Goal: Task Accomplishment & Management: Manage account settings

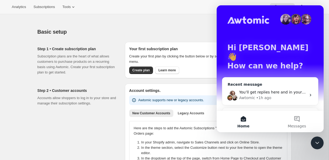
scroll to position [11, 0]
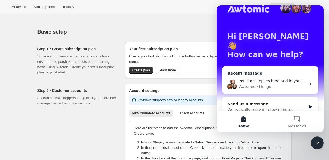
click at [271, 84] on div "Awtomic • 1h ago" at bounding box center [272, 87] width 67 height 6
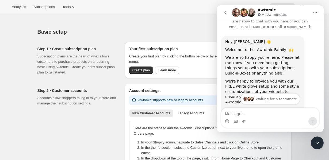
scroll to position [0, 0]
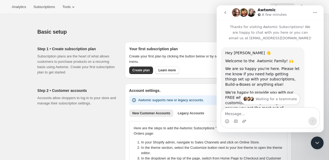
click at [223, 11] on icon "go back" at bounding box center [225, 12] width 4 height 4
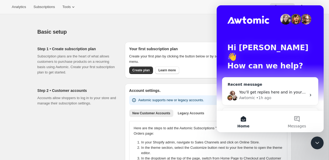
scroll to position [11, 0]
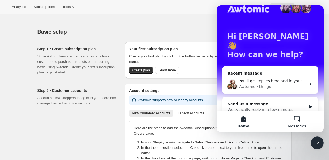
click at [290, 118] on button "Messages" at bounding box center [296, 121] width 53 height 21
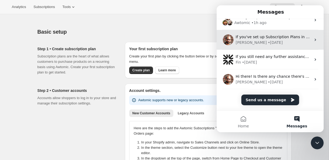
scroll to position [0, 0]
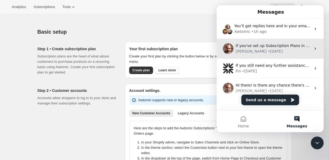
click at [263, 48] on div "If you've set up Subscription Plans in Awtomic, you should be able to preview t…" at bounding box center [273, 46] width 75 height 6
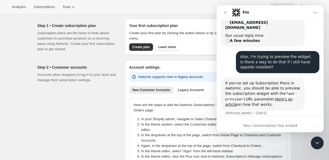
scroll to position [25, 0]
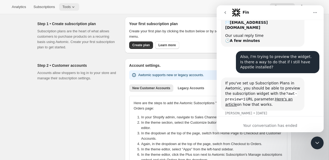
click at [71, 5] on span "Tools" at bounding box center [66, 7] width 8 height 4
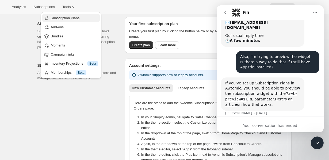
click at [72, 16] on span "Subscription Plans" at bounding box center [74, 18] width 47 height 5
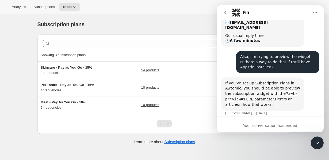
click at [319, 144] on icon "Close Intercom Messenger" at bounding box center [317, 143] width 6 height 6
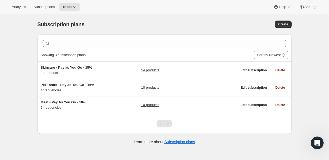
scroll to position [14, 0]
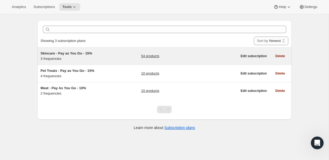
click at [74, 58] on div "Skincare - Pay as You Go - 15% 3 frequencies" at bounding box center [74, 56] width 67 height 11
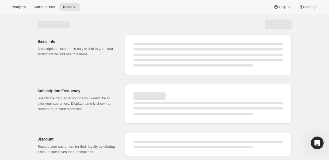
select select "WEEK"
select select "MONTH"
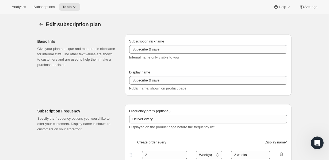
type input "Skincare - Pay as You Go - 15%"
type input "Subscribe & Save - Skincare"
type input "1"
select select "MONTH"
type input "1 month"
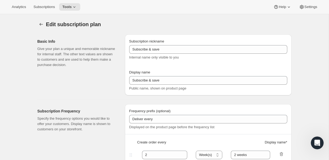
type input "2"
type input "2 months"
type input "15"
select select "MONTH"
click at [52, 7] on span "Subscriptions" at bounding box center [43, 7] width 21 height 4
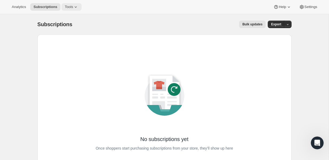
click at [76, 7] on icon at bounding box center [75, 6] width 5 height 5
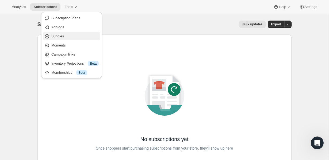
click at [77, 36] on span "Bundles" at bounding box center [74, 36] width 47 height 5
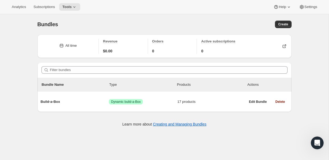
scroll to position [14, 0]
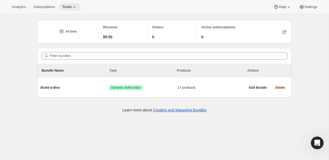
click at [75, 6] on icon at bounding box center [74, 6] width 5 height 5
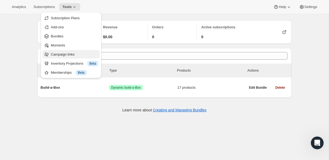
click at [70, 57] on span "Campaign links" at bounding box center [74, 54] width 47 height 5
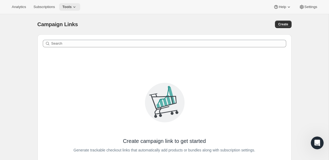
click at [72, 6] on span "Tools" at bounding box center [66, 7] width 9 height 4
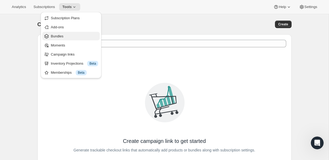
click at [70, 36] on span "Bundles" at bounding box center [74, 36] width 47 height 5
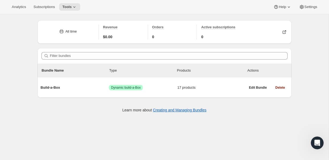
scroll to position [14, 0]
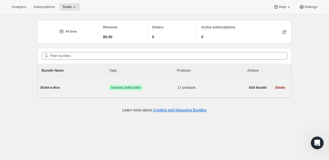
click at [172, 92] on div "Build-a-Box Success Dynamic build-a-Box 17 products" at bounding box center [143, 88] width 205 height 14
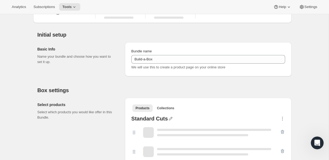
type input "Build-a-Box"
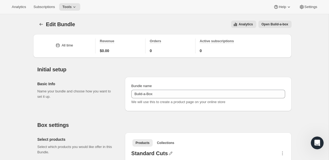
click at [274, 25] on span "Open Build-a-box" at bounding box center [275, 24] width 27 height 4
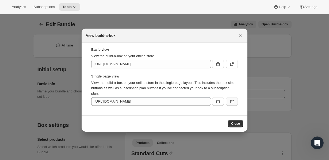
click at [235, 98] on button ":r63:" at bounding box center [232, 101] width 12 height 9
click at [239, 123] on span "Close" at bounding box center [235, 124] width 9 height 4
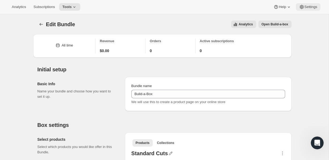
click at [306, 6] on span "Settings" at bounding box center [310, 7] width 13 height 4
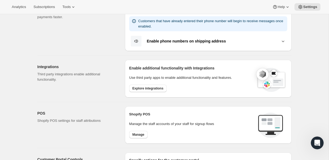
scroll to position [121, 0]
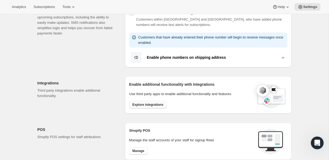
click at [150, 105] on span "Explore integrations" at bounding box center [147, 105] width 31 height 4
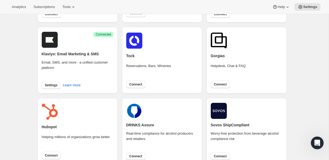
scroll to position [99, 0]
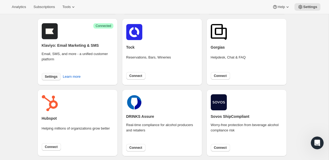
click at [52, 78] on span "Settings" at bounding box center [51, 77] width 13 height 4
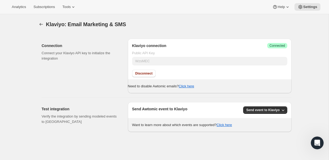
scroll to position [14, 0]
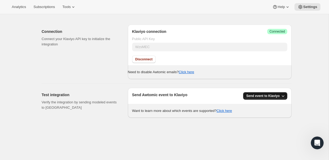
click at [260, 97] on span "Send event to Klaviyo" at bounding box center [262, 96] width 33 height 4
click at [259, 104] on button "Send event to Klaviyo" at bounding box center [264, 107] width 37 height 9
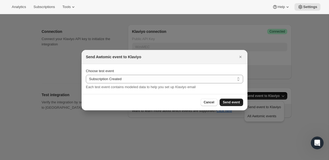
click at [235, 103] on span "Send event" at bounding box center [231, 102] width 17 height 4
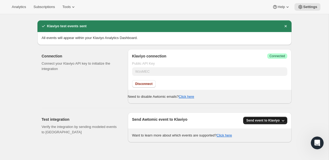
click at [263, 122] on span "Send event to Klaviyo" at bounding box center [262, 120] width 33 height 4
click at [97, 100] on div "Connection Connect your Klaviyo API key to initialize the integration" at bounding box center [83, 76] width 82 height 55
click at [71, 7] on span "Tools" at bounding box center [66, 7] width 8 height 4
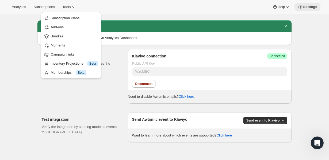
click at [311, 6] on span "Settings" at bounding box center [310, 7] width 14 height 4
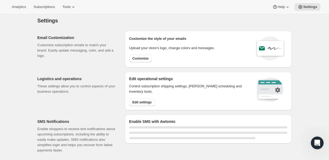
scroll to position [4, 0]
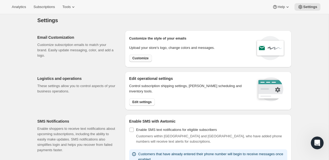
click at [141, 59] on span "Customize" at bounding box center [140, 58] width 16 height 4
select select "subscriptionMessage"
select select "5"
select select "15"
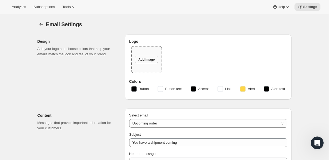
type input "American Ostrich Farms"
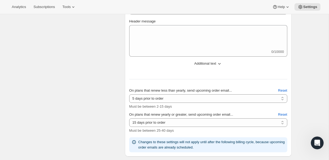
scroll to position [97, 0]
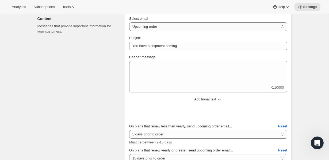
click at [142, 28] on select "New subscription Upcoming order Failed payment Delayed subscription (inventory …" at bounding box center [208, 26] width 158 height 9
select select "welcomeMessage"
type input "Your new subscription"
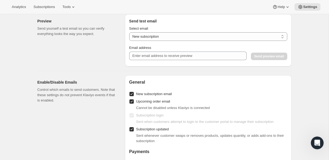
scroll to position [323, 0]
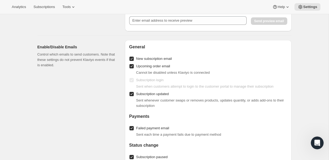
drag, startPoint x: 156, startPoint y: 73, endPoint x: 224, endPoint y: 72, distance: 67.9
click at [224, 72] on div "Cannot be disabled unless Klaviyo is connected" at bounding box center [211, 72] width 151 height 5
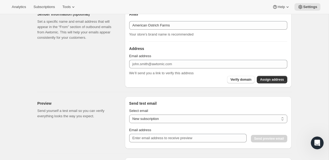
scroll to position [205, 0]
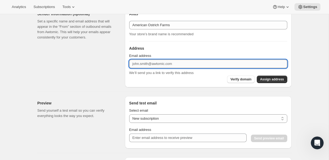
click at [147, 65] on input "Email address" at bounding box center [208, 64] width 158 height 9
click at [141, 65] on input "Email address" at bounding box center [208, 64] width 158 height 9
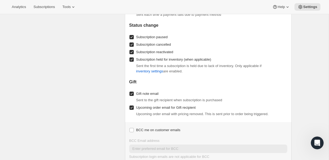
scroll to position [462, 0]
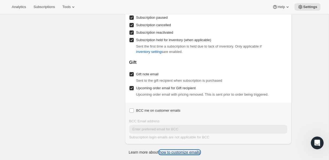
click at [171, 153] on link "how to customize emails" at bounding box center [179, 152] width 41 height 4
